Goal: Transaction & Acquisition: Purchase product/service

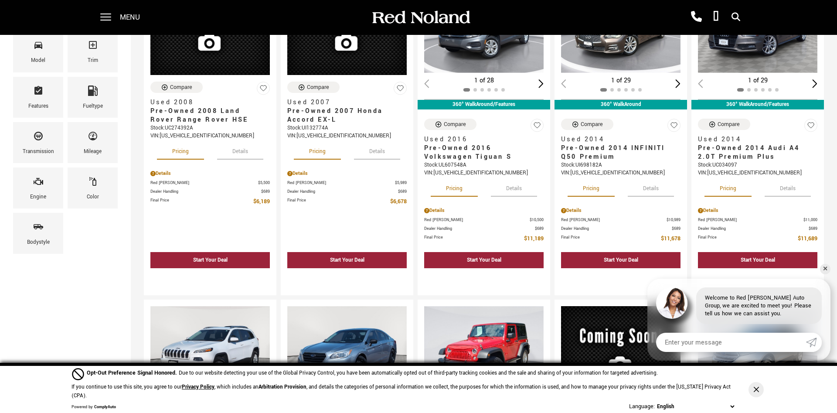
scroll to position [178, 0]
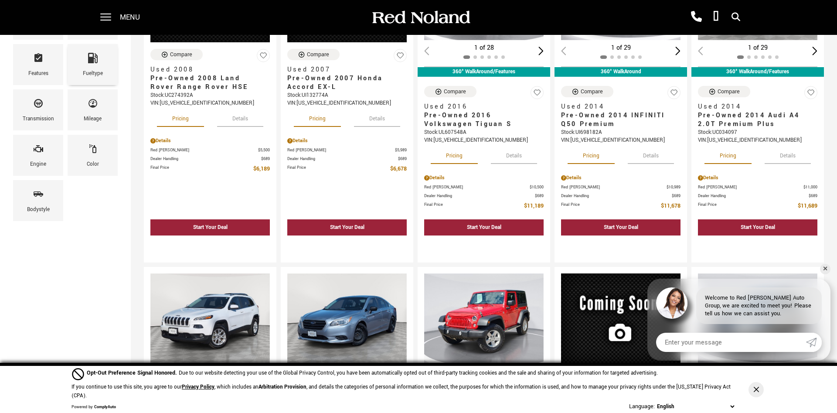
click at [105, 51] on div "Fueltype" at bounding box center [93, 64] width 50 height 41
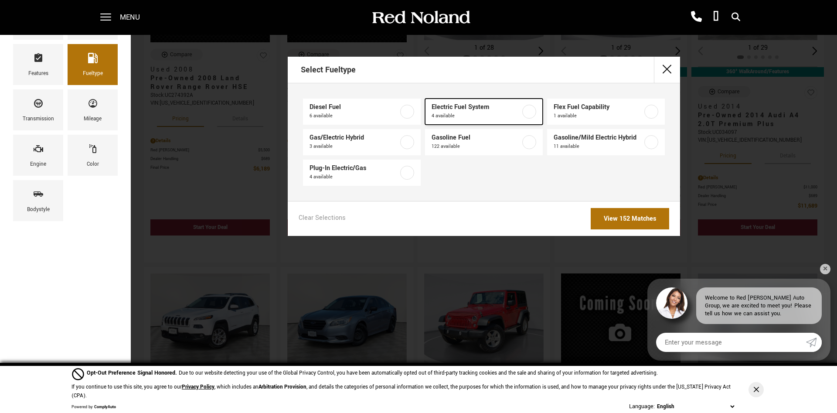
click at [528, 109] on label at bounding box center [529, 112] width 14 height 14
type input "$21,689"
type input "$72,589"
checkbox input "true"
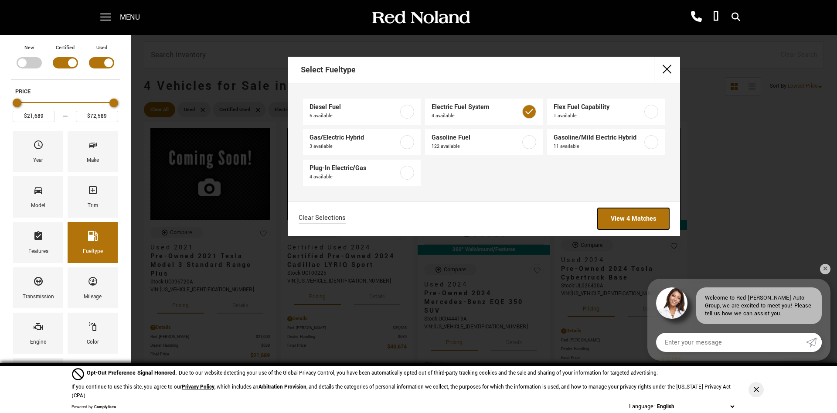
click at [628, 219] on link "View 4 Matches" at bounding box center [633, 218] width 71 height 21
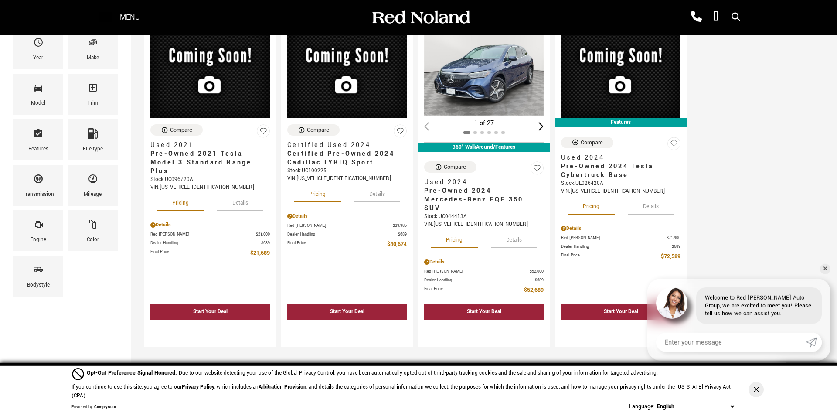
scroll to position [89, 0]
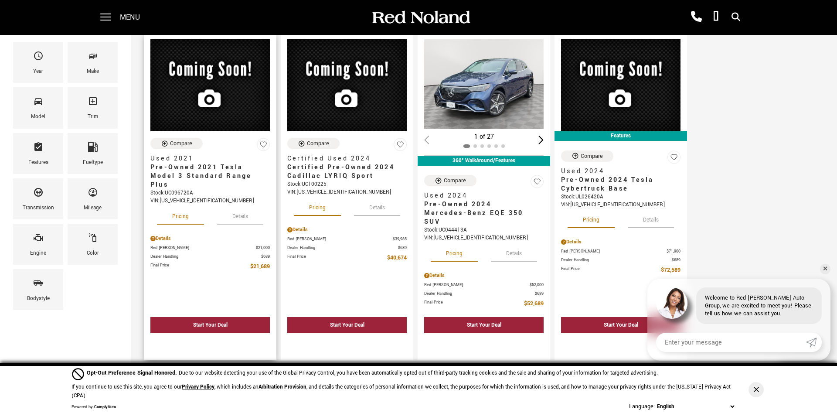
click at [209, 252] on div "Red [PERSON_NAME] $21,000 Dealer Handling $689 Final Price $21,689" at bounding box center [209, 258] width 119 height 27
click at [220, 146] on div "Compare Used 2021 Pre-Owned 2021 Tesla Model 3 Standard Range Plus Stock : UC09…" at bounding box center [209, 171] width 119 height 67
click at [239, 219] on button "Details" at bounding box center [240, 214] width 46 height 19
click at [168, 217] on button "Pricing" at bounding box center [180, 214] width 47 height 19
